Goal: Find specific fact: Find specific fact

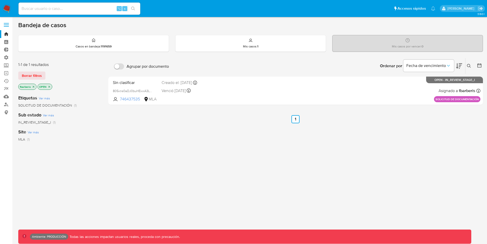
click at [54, 10] on input at bounding box center [80, 8] width 122 height 7
type input "[EMAIL_ADDRESS][DOMAIN_NAME]"
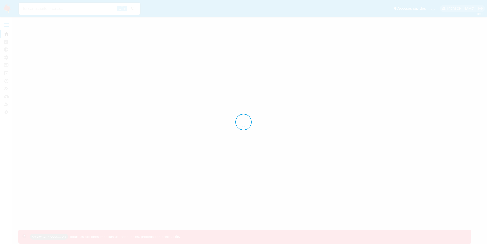
click at [27, 10] on div at bounding box center [243, 122] width 487 height 244
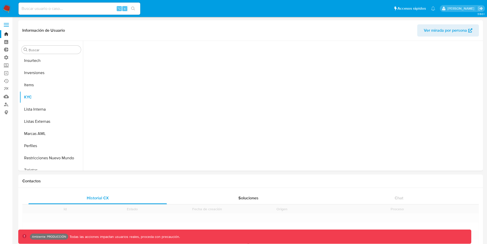
scroll to position [263, 0]
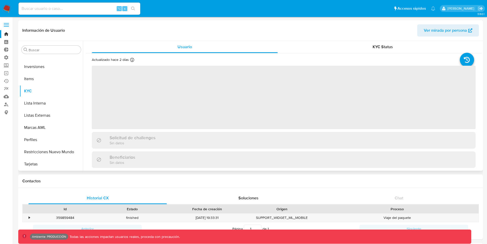
select select "10"
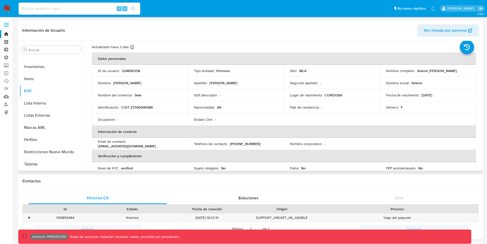
scroll to position [13, 0]
drag, startPoint x: 180, startPoint y: 145, endPoint x: 128, endPoint y: 143, distance: 51.8
click at [128, 143] on div "Email de contacto : [EMAIL_ADDRESS][DOMAIN_NAME]" at bounding box center [140, 143] width 84 height 9
copy p "[EMAIL_ADDRESS][DOMAIN_NAME]"
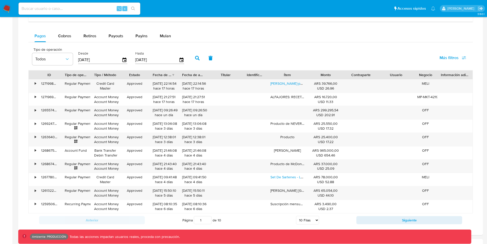
scroll to position [273, 0]
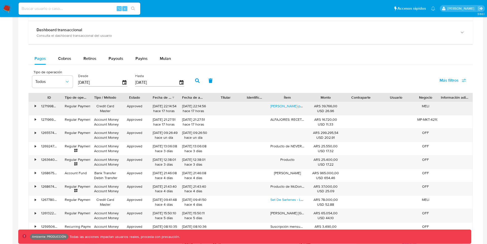
click at [36, 106] on div "•" at bounding box center [35, 106] width 1 height 5
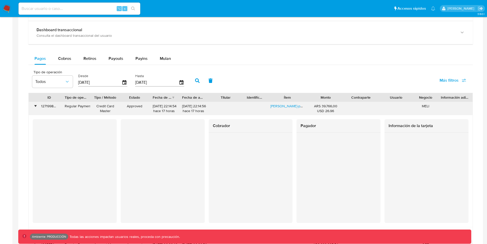
click at [35, 106] on div "•" at bounding box center [35, 106] width 1 height 5
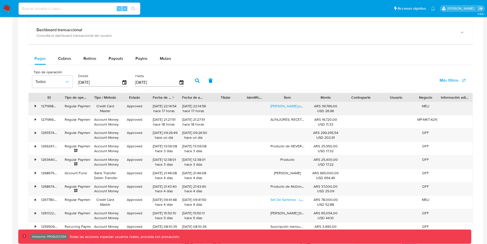
click at [35, 106] on div "•" at bounding box center [35, 106] width 1 height 5
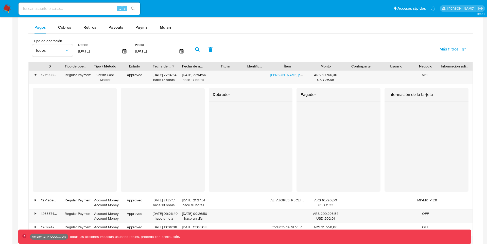
scroll to position [303, 0]
click at [35, 74] on div "•" at bounding box center [35, 75] width 1 height 5
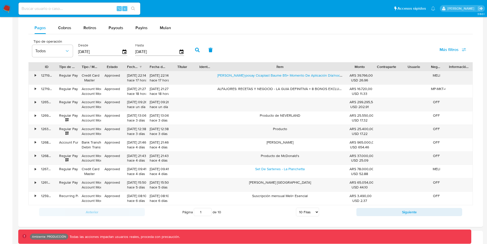
click at [399, 81] on div "ID Tipo de operación Tipo / Método Estado Fecha de creación Fecha de aprobación…" at bounding box center [250, 133] width 445 height 143
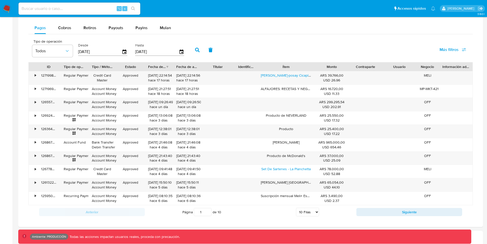
drag, startPoint x: 349, startPoint y: 68, endPoint x: 275, endPoint y: 69, distance: 74.3
click at [275, 69] on div "Ítem" at bounding box center [286, 66] width 58 height 9
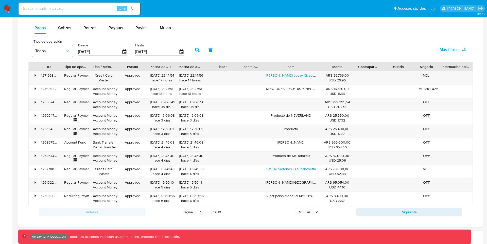
drag, startPoint x: 380, startPoint y: 68, endPoint x: 372, endPoint y: 69, distance: 8.0
click at [372, 69] on div "Contraparte" at bounding box center [368, 66] width 26 height 9
click at [36, 102] on div "•" at bounding box center [35, 102] width 1 height 5
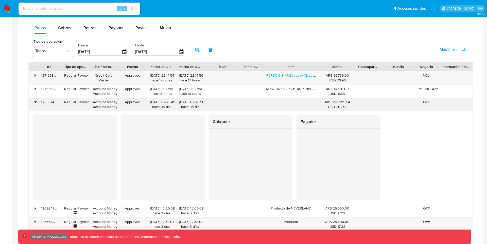
click at [36, 102] on div "•" at bounding box center [35, 102] width 1 height 5
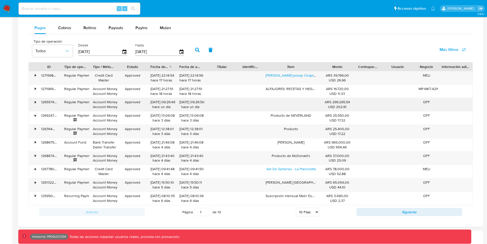
click at [34, 103] on div "•" at bounding box center [33, 104] width 9 height 13
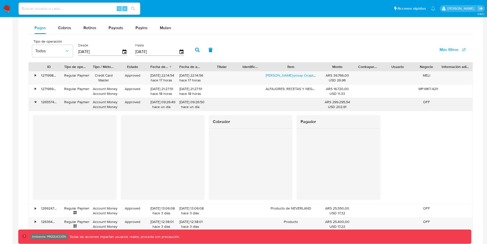
click at [35, 103] on div "•" at bounding box center [35, 102] width 1 height 5
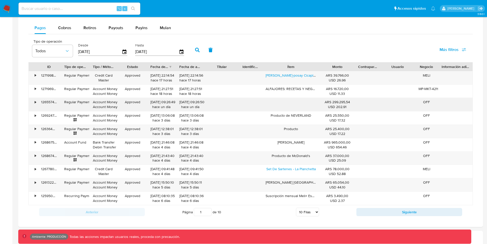
scroll to position [382, 0]
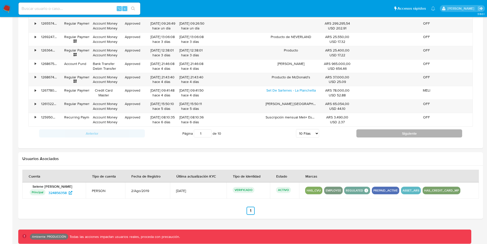
click at [364, 134] on button "Siguiente" at bounding box center [410, 133] width 106 height 8
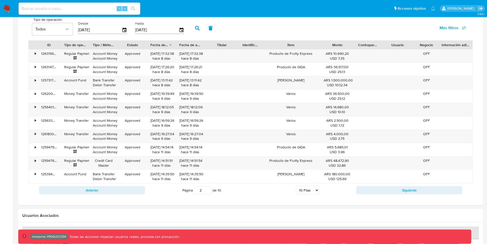
scroll to position [302, 0]
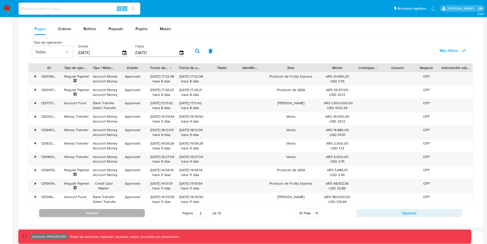
click at [122, 211] on button "Anterior" at bounding box center [92, 213] width 106 height 8
type input "1"
